Goal: Use online tool/utility: Utilize a website feature to perform a specific function

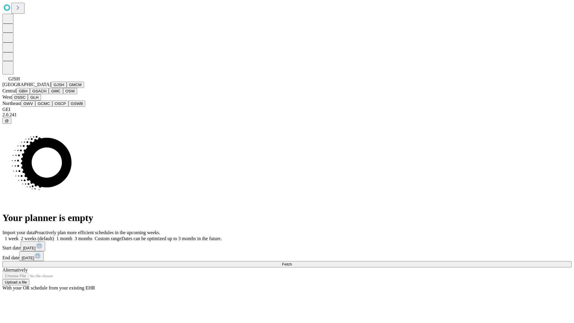
click at [51, 88] on button "GJSH" at bounding box center [59, 85] width 16 height 6
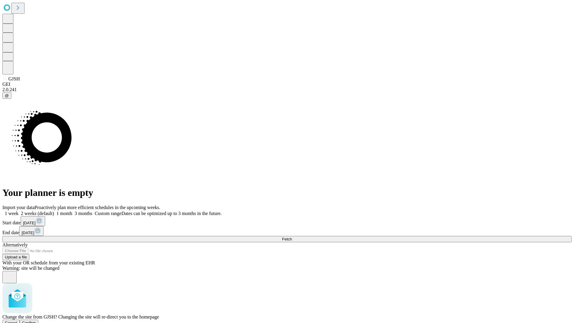
click at [36, 320] on span "Confirm" at bounding box center [29, 322] width 14 height 4
click at [72, 211] on label "1 month" at bounding box center [63, 213] width 18 height 5
click at [292, 237] on span "Fetch" at bounding box center [287, 239] width 10 height 4
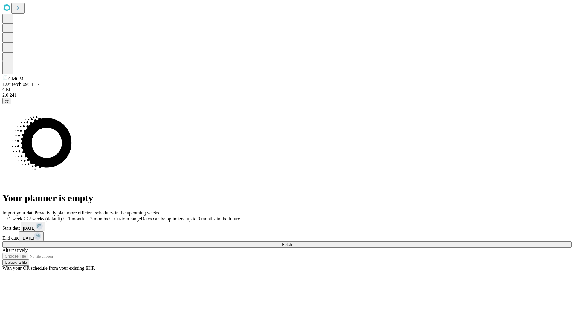
click at [84, 216] on label "1 month" at bounding box center [73, 218] width 22 height 5
click at [292, 242] on span "Fetch" at bounding box center [287, 244] width 10 height 4
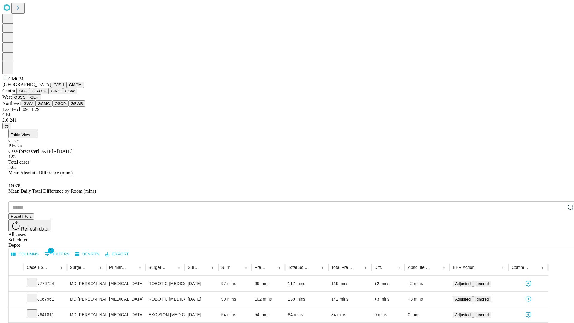
click at [30, 94] on button "GBH" at bounding box center [22, 91] width 13 height 6
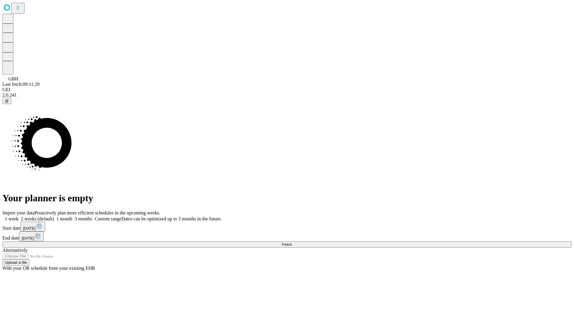
click at [72, 216] on label "1 month" at bounding box center [63, 218] width 18 height 5
click at [292, 242] on span "Fetch" at bounding box center [287, 244] width 10 height 4
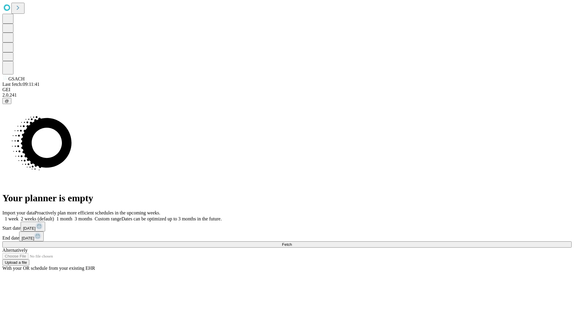
click at [72, 216] on label "1 month" at bounding box center [63, 218] width 18 height 5
click at [292, 242] on span "Fetch" at bounding box center [287, 244] width 10 height 4
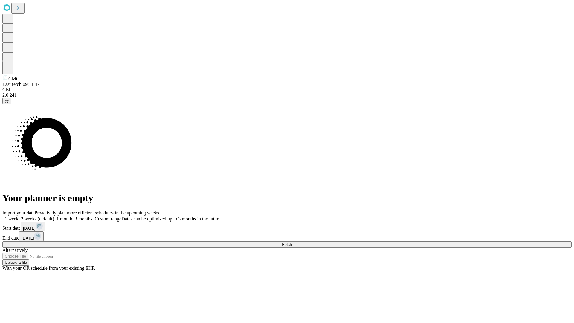
click at [292, 242] on span "Fetch" at bounding box center [287, 244] width 10 height 4
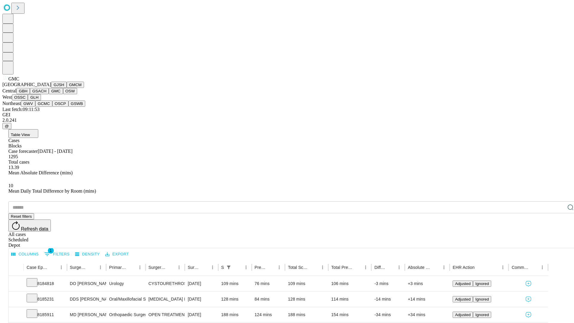
click at [63, 94] on button "OSW" at bounding box center [70, 91] width 14 height 6
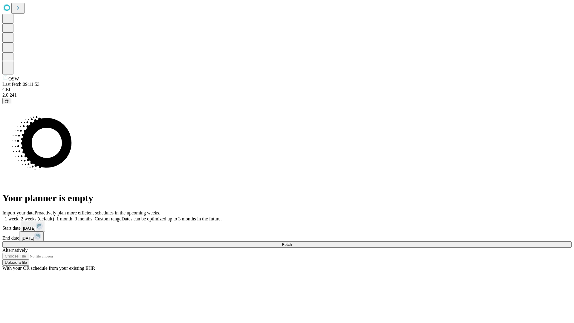
click at [72, 216] on label "1 month" at bounding box center [63, 218] width 18 height 5
click at [292, 242] on span "Fetch" at bounding box center [287, 244] width 10 height 4
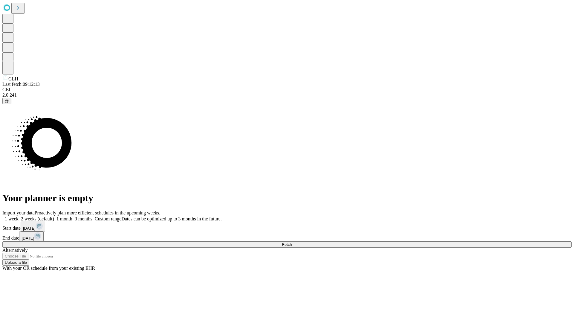
click at [72, 216] on label "1 month" at bounding box center [63, 218] width 18 height 5
click at [292, 242] on span "Fetch" at bounding box center [287, 244] width 10 height 4
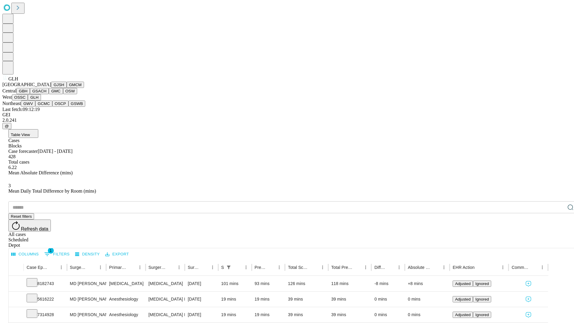
click at [35, 107] on button "GWV" at bounding box center [28, 103] width 14 height 6
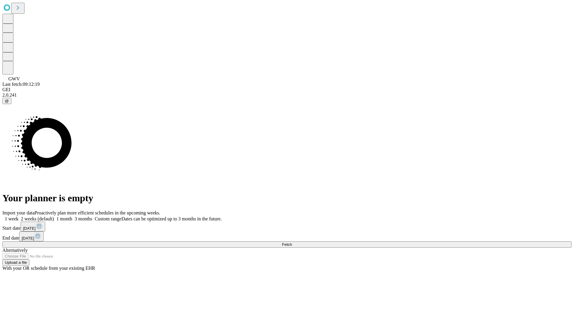
click at [72, 216] on label "1 month" at bounding box center [63, 218] width 18 height 5
click at [292, 242] on span "Fetch" at bounding box center [287, 244] width 10 height 4
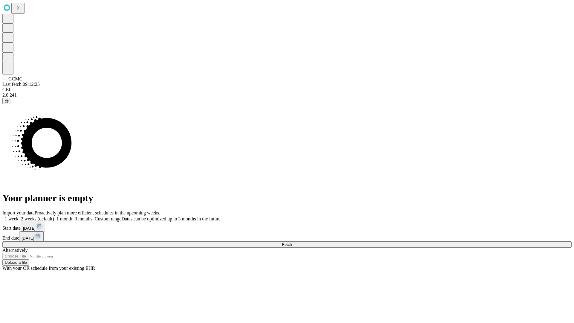
click at [292, 242] on span "Fetch" at bounding box center [287, 244] width 10 height 4
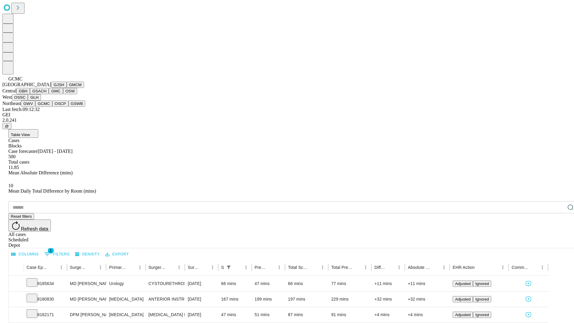
click at [52, 107] on button "OSCP" at bounding box center [60, 103] width 16 height 6
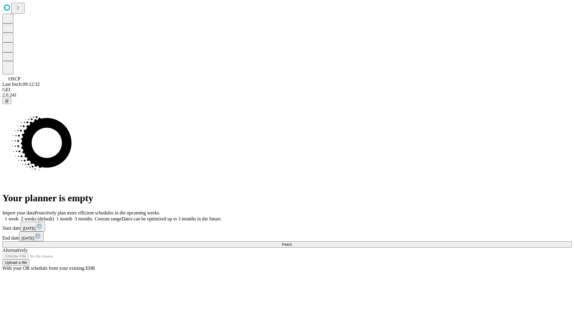
click at [72, 216] on label "1 month" at bounding box center [63, 218] width 18 height 5
click at [292, 242] on span "Fetch" at bounding box center [287, 244] width 10 height 4
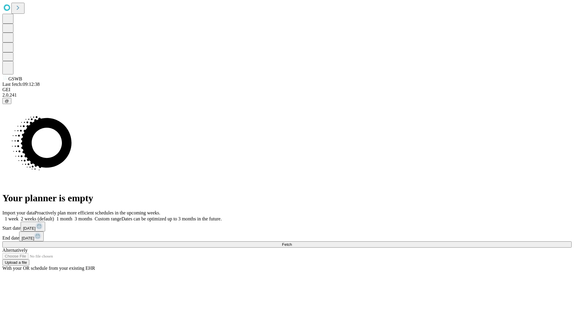
click at [72, 216] on label "1 month" at bounding box center [63, 218] width 18 height 5
click at [292, 242] on span "Fetch" at bounding box center [287, 244] width 10 height 4
